Goal: Find specific page/section: Find specific page/section

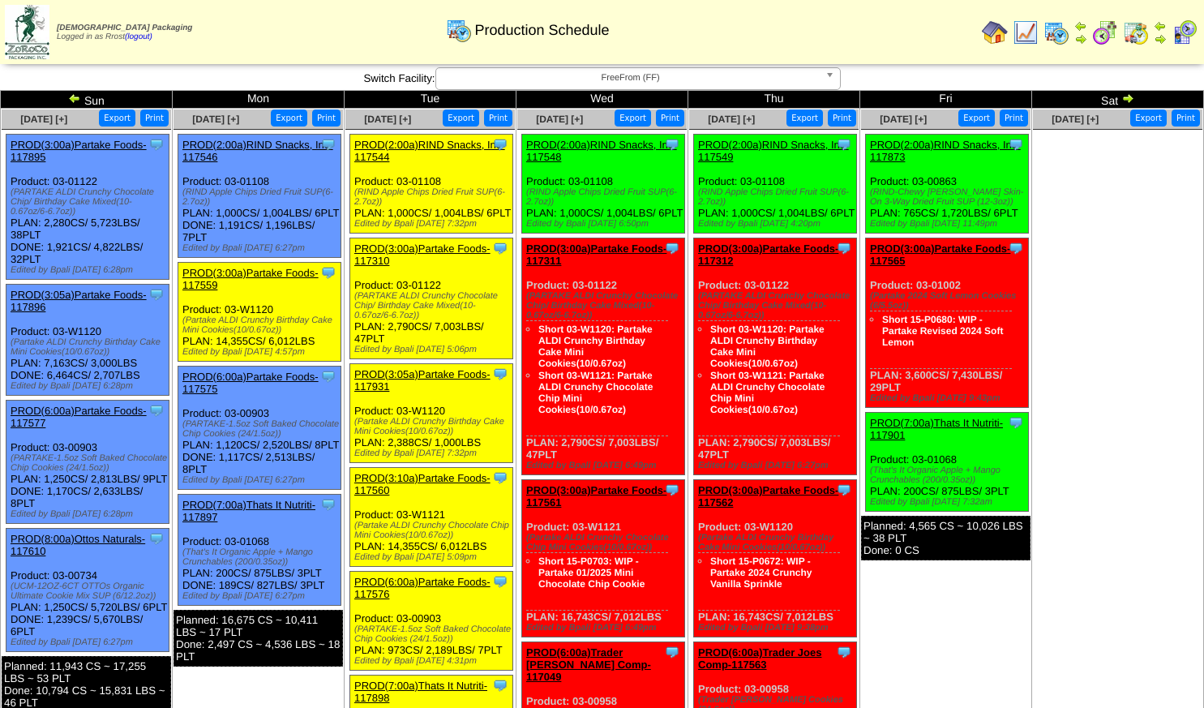
click at [1186, 37] on img at bounding box center [1184, 32] width 26 height 26
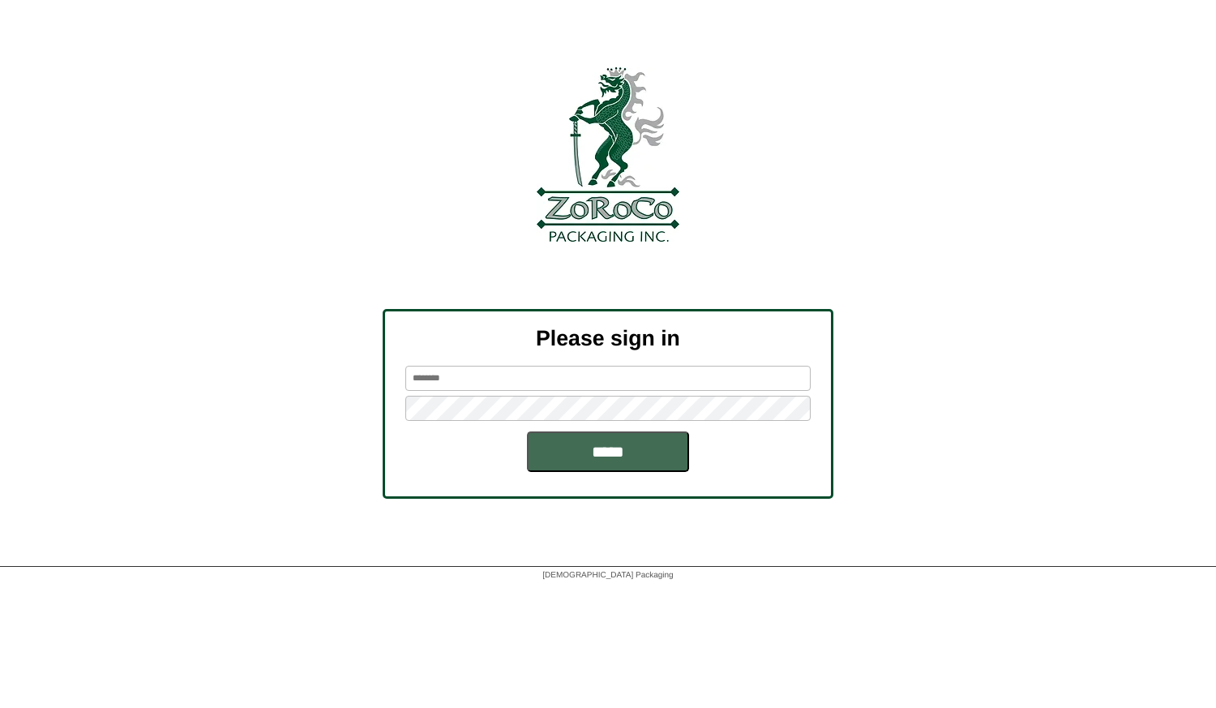
type input "*****"
click at [598, 450] on input "*****" at bounding box center [608, 451] width 162 height 41
